Goal: Transaction & Acquisition: Subscribe to service/newsletter

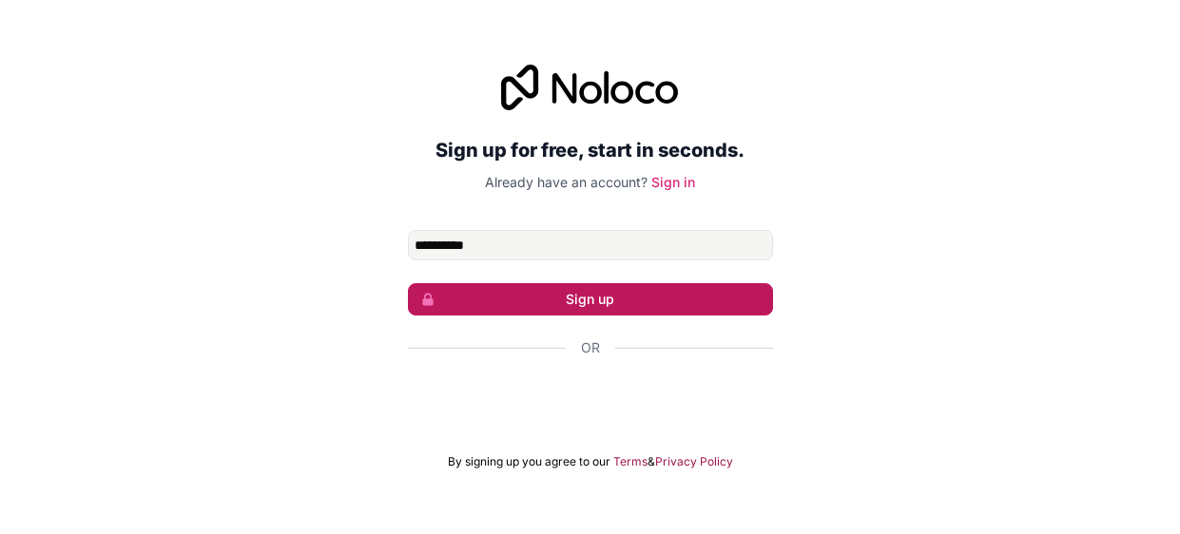
click at [420, 292] on icon "submit" at bounding box center [427, 299] width 15 height 15
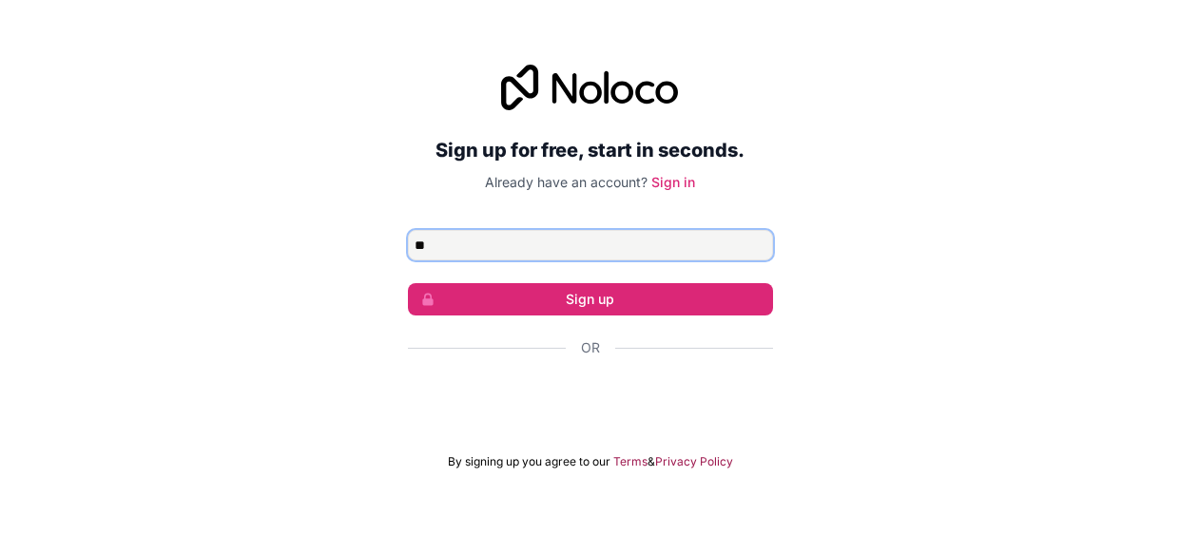
type input "*"
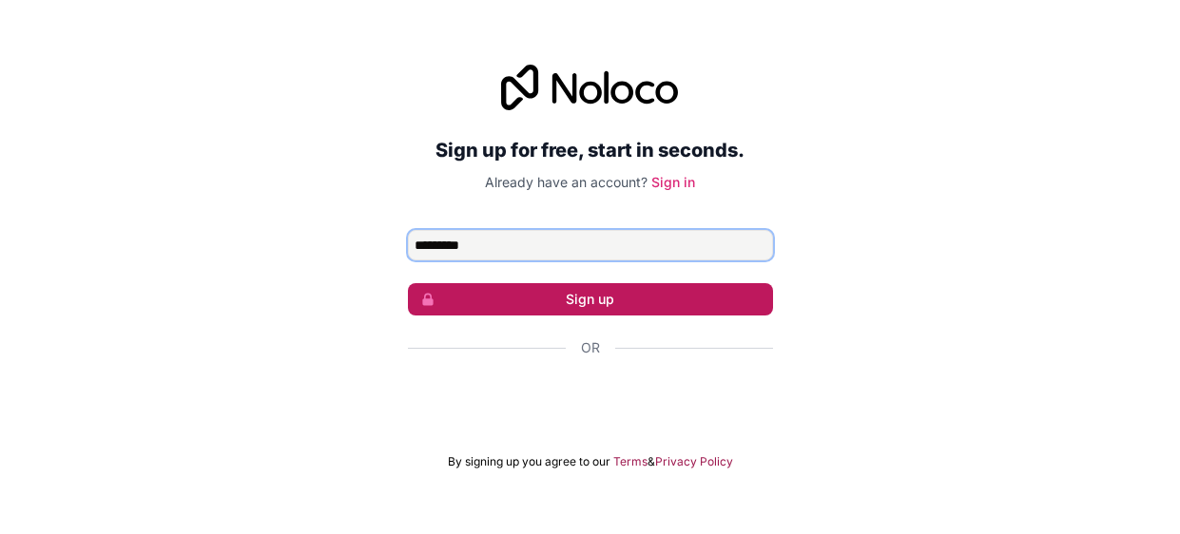
type input "*********"
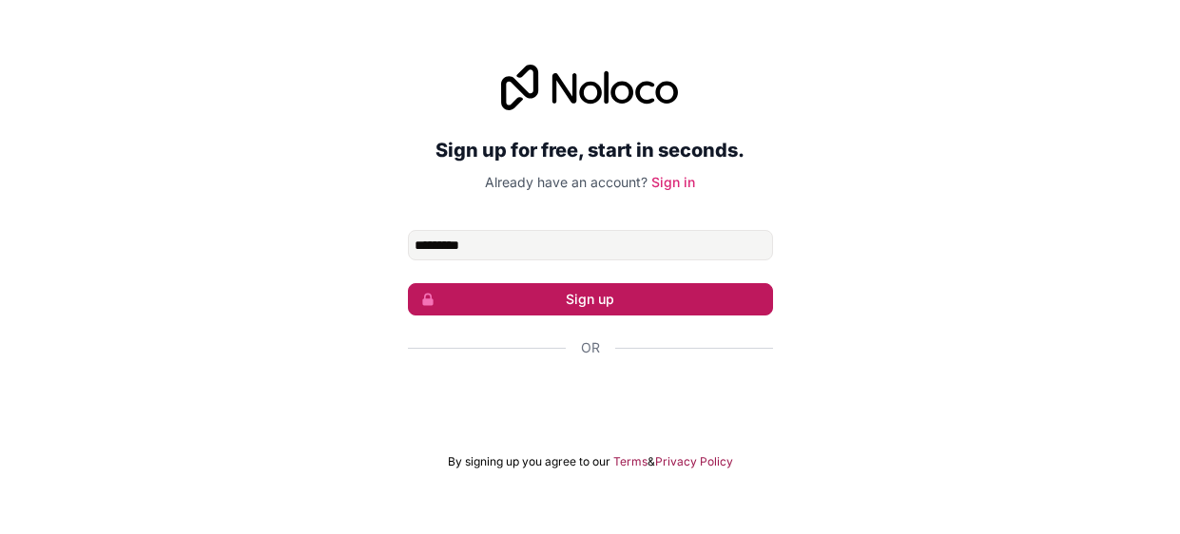
click at [524, 293] on button "Sign up" at bounding box center [590, 299] width 365 height 32
